Goal: Leave review/rating: Share an evaluation or opinion about a product, service, or content

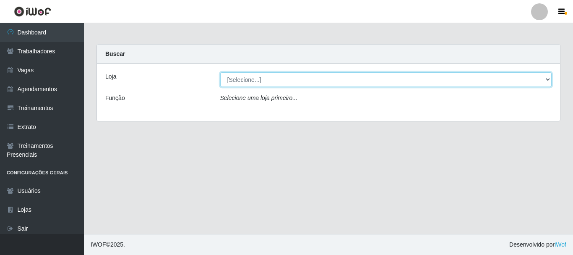
click at [265, 76] on select "[Selecione...] O Cestão - [GEOGRAPHIC_DATA]" at bounding box center [386, 79] width 332 height 15
select select "238"
click at [220, 72] on select "[Selecione...] O Cestão - [GEOGRAPHIC_DATA]" at bounding box center [386, 79] width 332 height 15
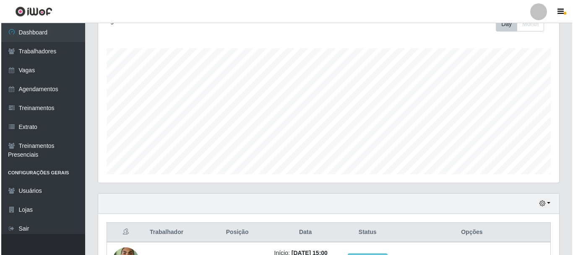
scroll to position [197, 0]
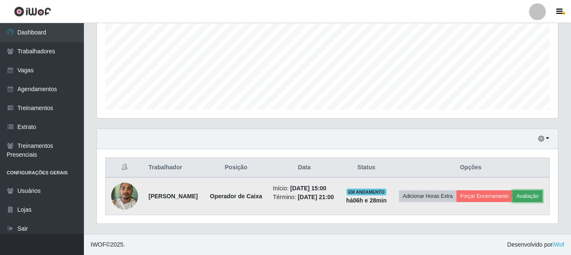
click at [513, 201] on button "Avaliação" at bounding box center [528, 196] width 30 height 12
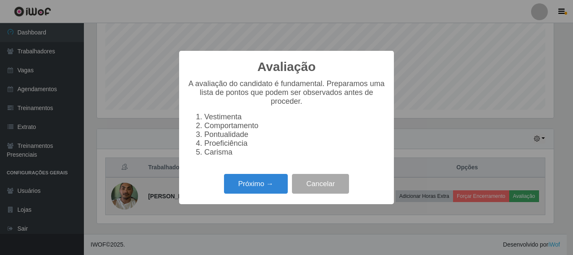
scroll to position [174, 457]
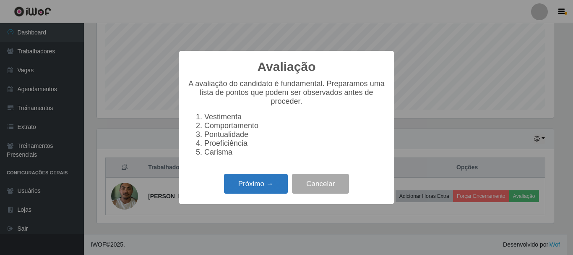
click at [250, 184] on button "Próximo →" at bounding box center [256, 184] width 64 height 20
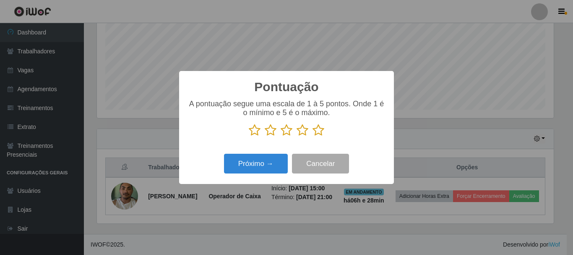
click at [316, 129] on icon at bounding box center [319, 130] width 12 height 13
click at [313, 136] on input "radio" at bounding box center [313, 136] width 0 height 0
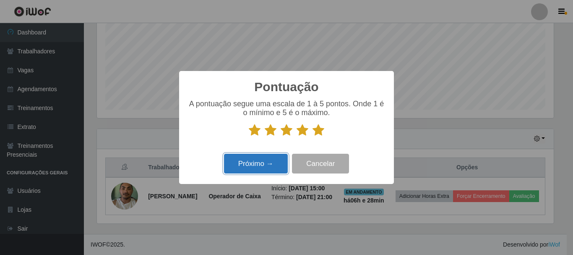
click at [256, 165] on button "Próximo →" at bounding box center [256, 164] width 64 height 20
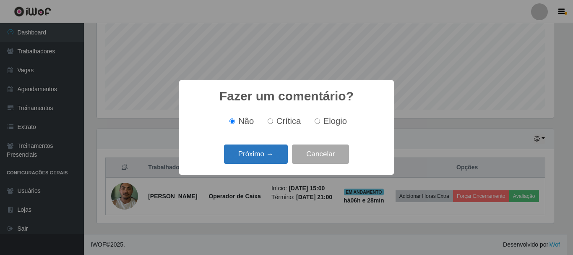
click at [260, 156] on button "Próximo →" at bounding box center [256, 154] width 64 height 20
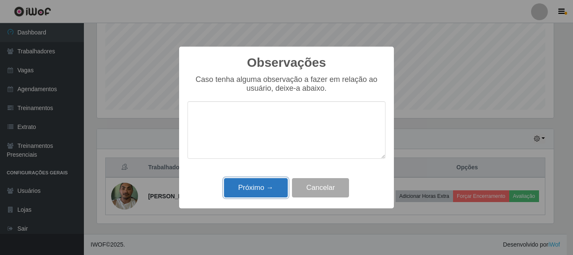
click at [240, 191] on button "Próximo →" at bounding box center [256, 188] width 64 height 20
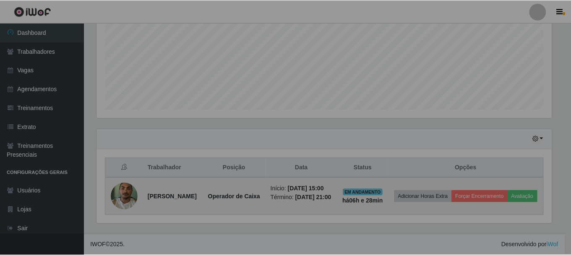
scroll to position [174, 461]
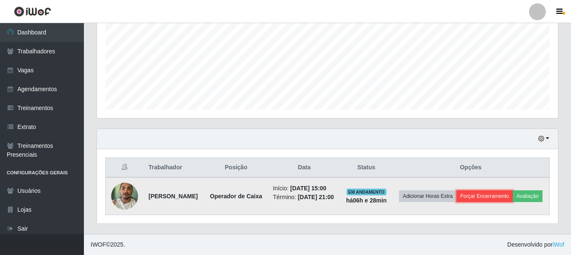
click at [512, 190] on button "Forçar Encerramento" at bounding box center [484, 196] width 56 height 12
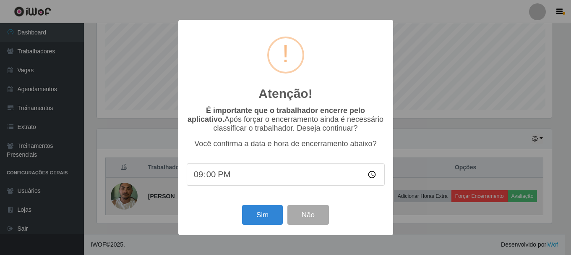
scroll to position [174, 457]
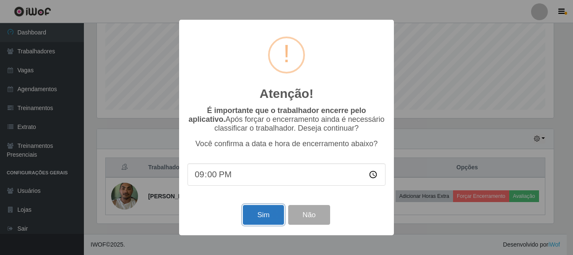
click at [269, 219] on button "Sim" at bounding box center [263, 215] width 41 height 20
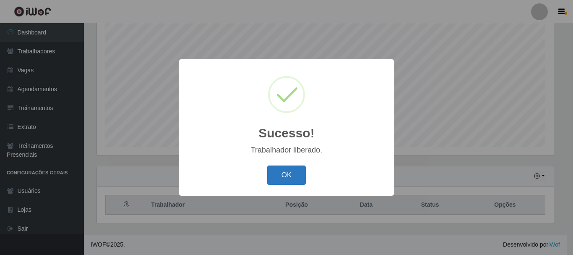
click at [295, 173] on button "OK" at bounding box center [286, 175] width 39 height 20
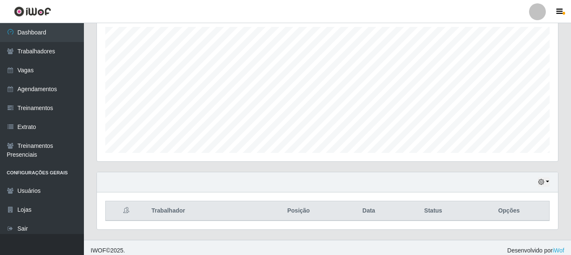
scroll to position [111, 0]
